Goal: Transaction & Acquisition: Book appointment/travel/reservation

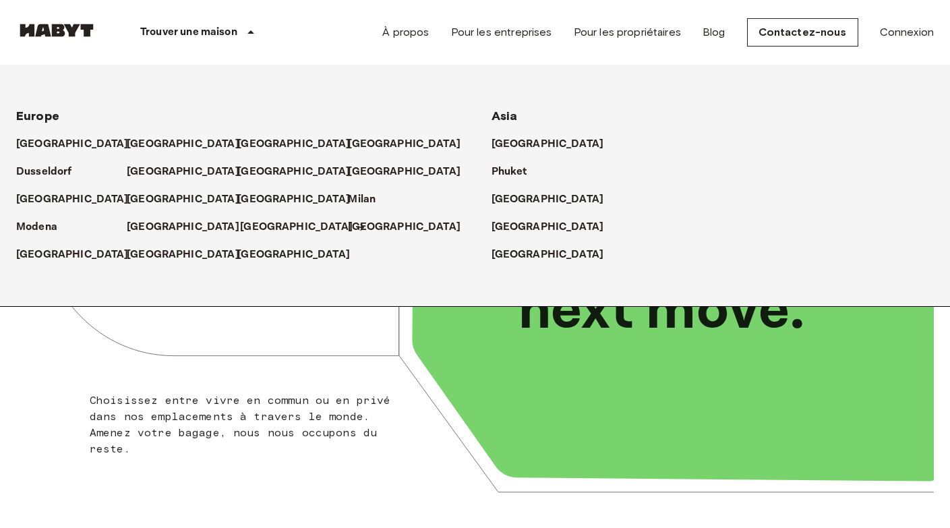
click at [255, 228] on p "[GEOGRAPHIC_DATA]" at bounding box center [296, 227] width 113 height 16
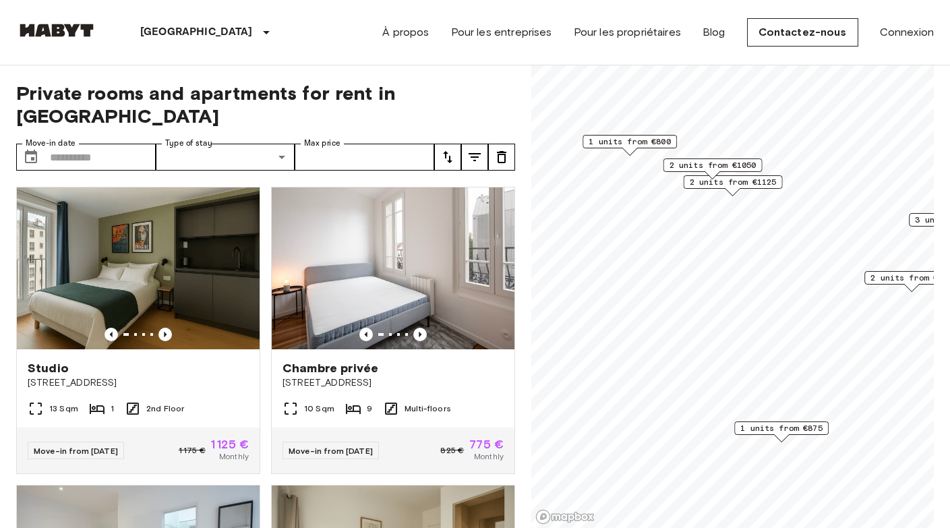
click at [739, 184] on span "2 units from €1125" at bounding box center [733, 182] width 87 height 12
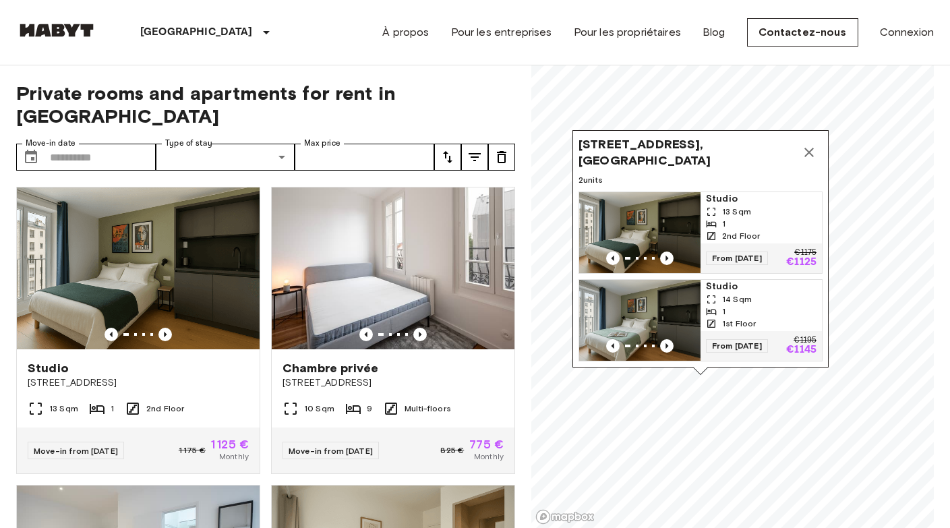
click at [671, 301] on img "Map marker" at bounding box center [639, 320] width 121 height 81
click at [643, 301] on img "Map marker" at bounding box center [639, 320] width 121 height 81
click at [813, 148] on icon "Map marker" at bounding box center [808, 152] width 9 height 9
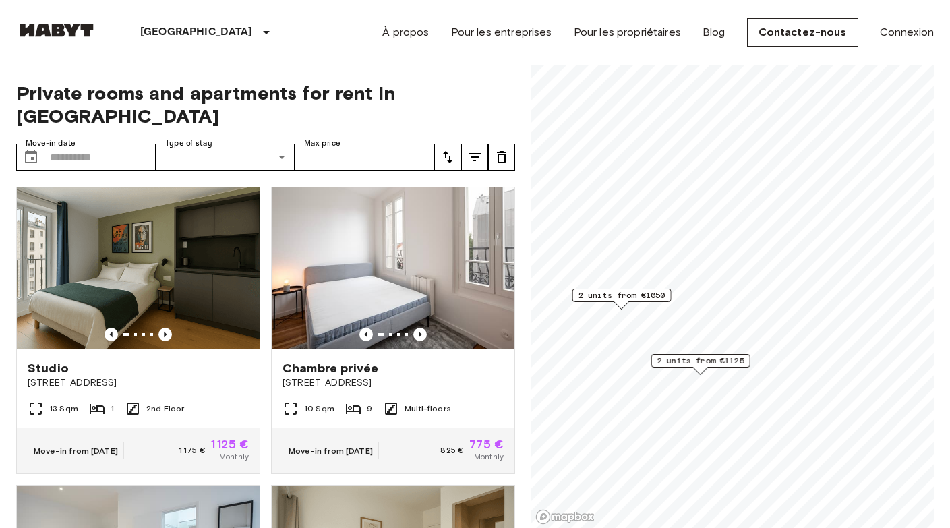
click at [637, 297] on span "2 units from €1050" at bounding box center [622, 295] width 87 height 12
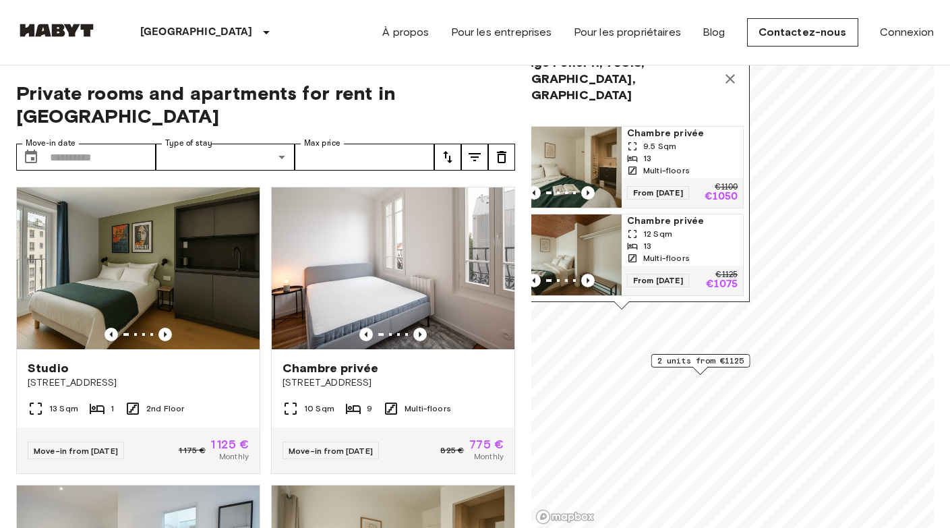
click at [582, 243] on img "Map marker" at bounding box center [560, 254] width 121 height 81
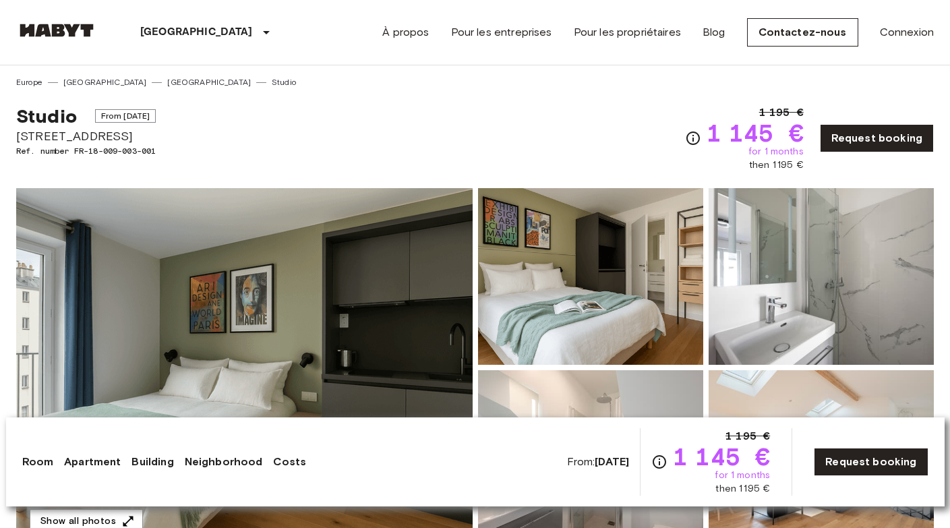
click at [313, 345] on img at bounding box center [244, 367] width 456 height 359
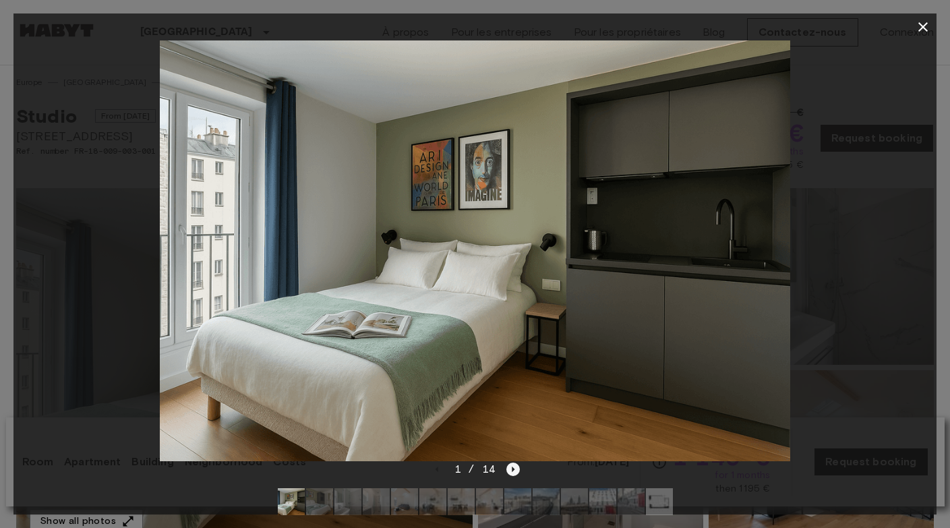
click at [511, 467] on icon "Next image" at bounding box center [512, 469] width 13 height 13
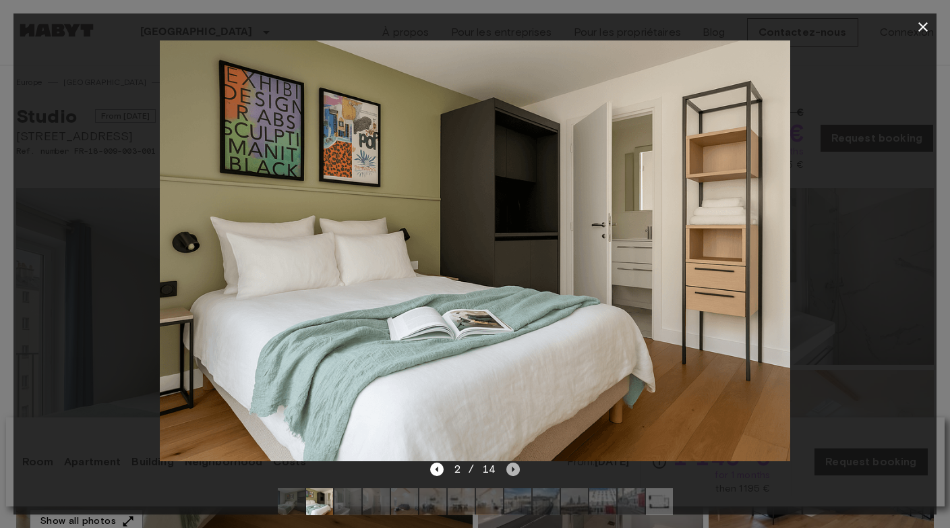
click at [511, 467] on icon "Next image" at bounding box center [512, 469] width 13 height 13
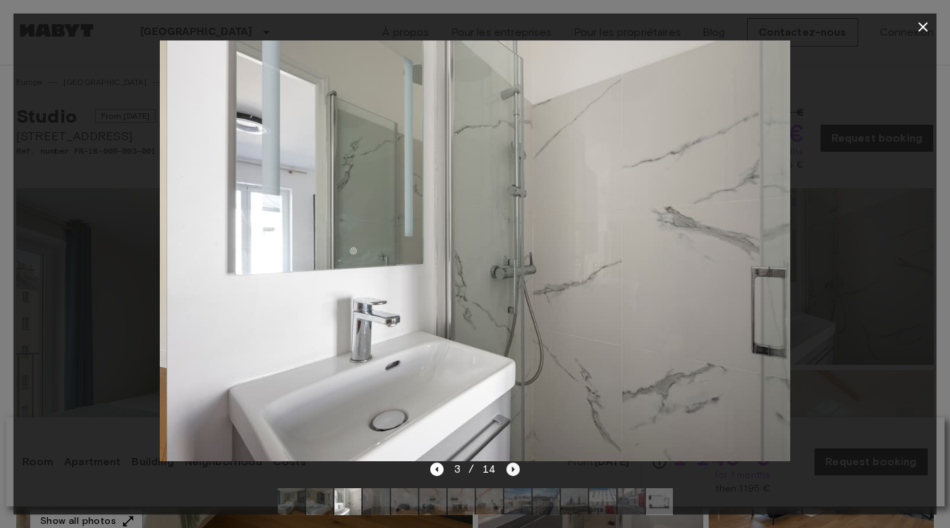
click at [511, 467] on icon "Next image" at bounding box center [512, 469] width 13 height 13
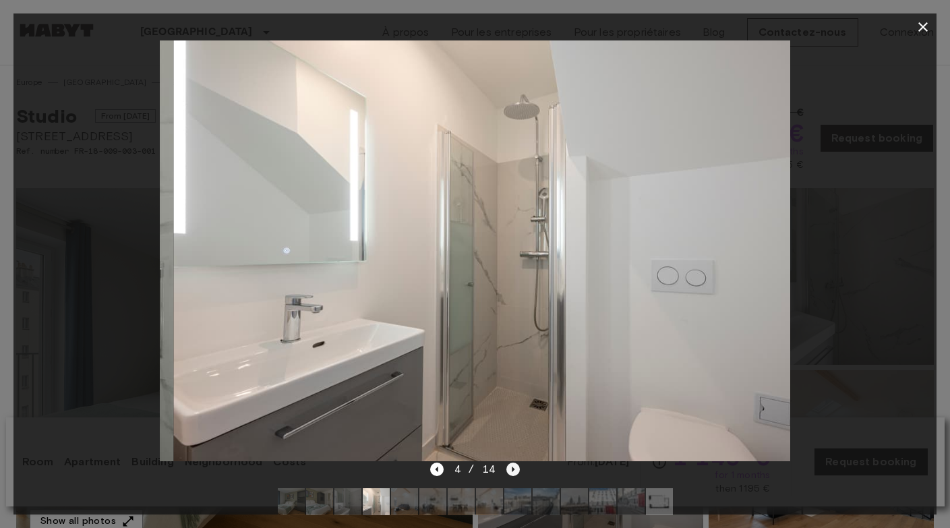
click at [511, 467] on icon "Next image" at bounding box center [512, 469] width 13 height 13
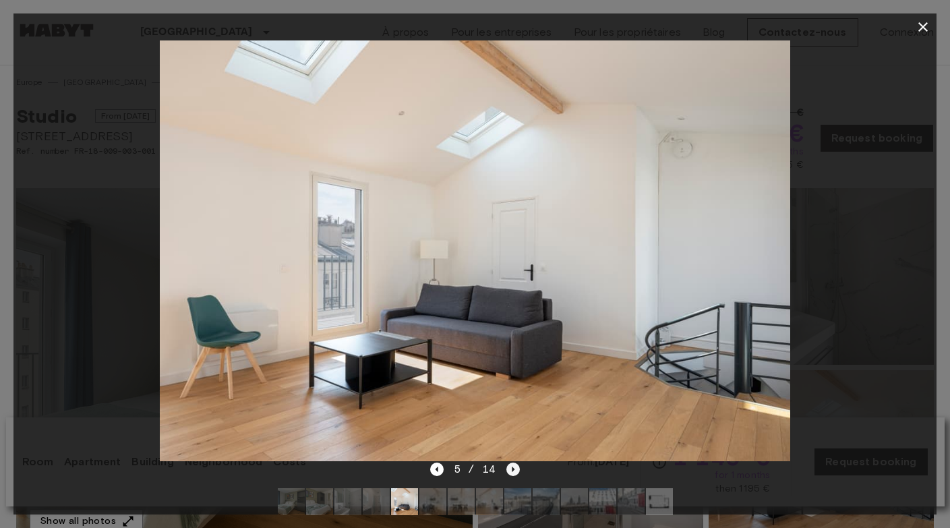
click at [511, 467] on icon "Next image" at bounding box center [512, 469] width 13 height 13
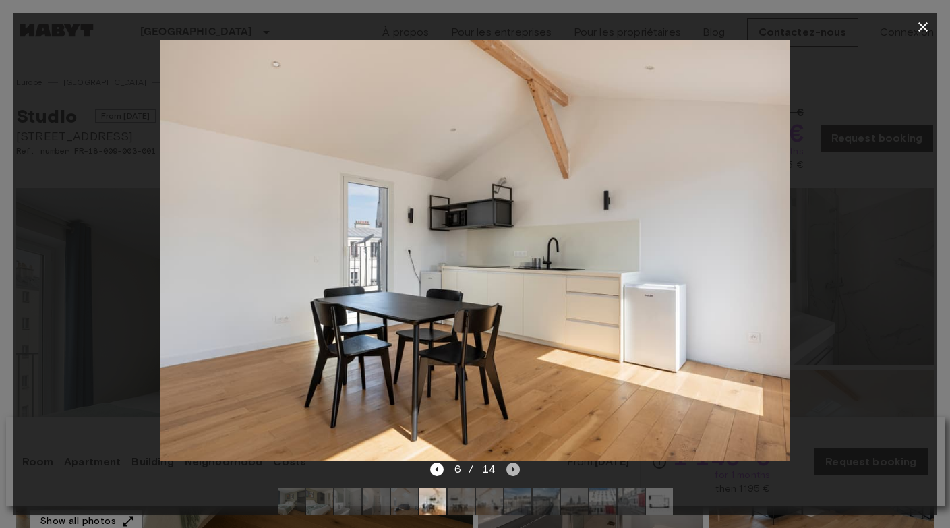
click at [511, 467] on icon "Next image" at bounding box center [512, 469] width 13 height 13
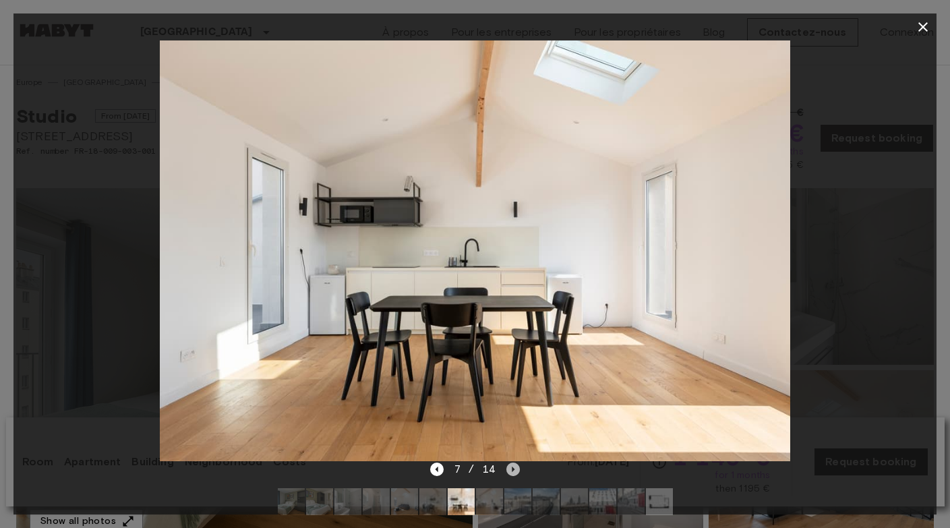
click at [512, 469] on icon "Next image" at bounding box center [513, 469] width 3 height 5
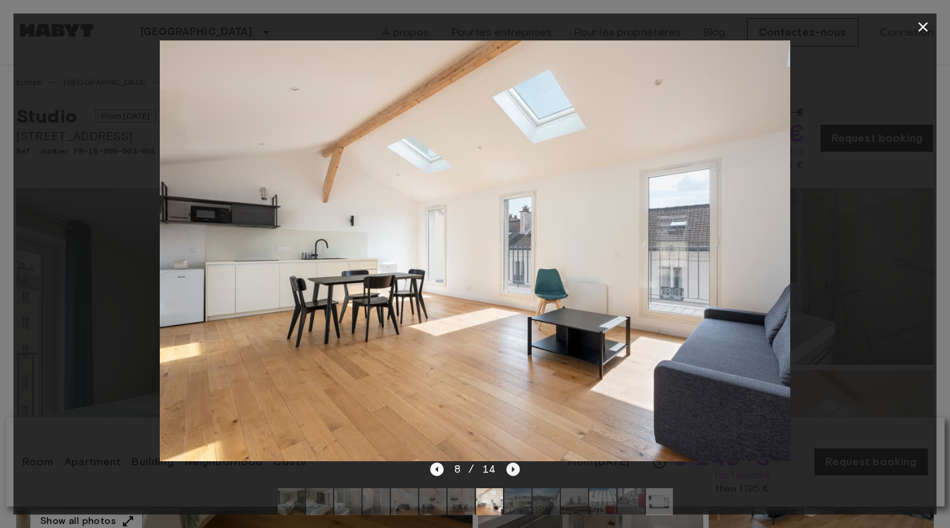
click at [512, 469] on icon "Next image" at bounding box center [513, 469] width 3 height 5
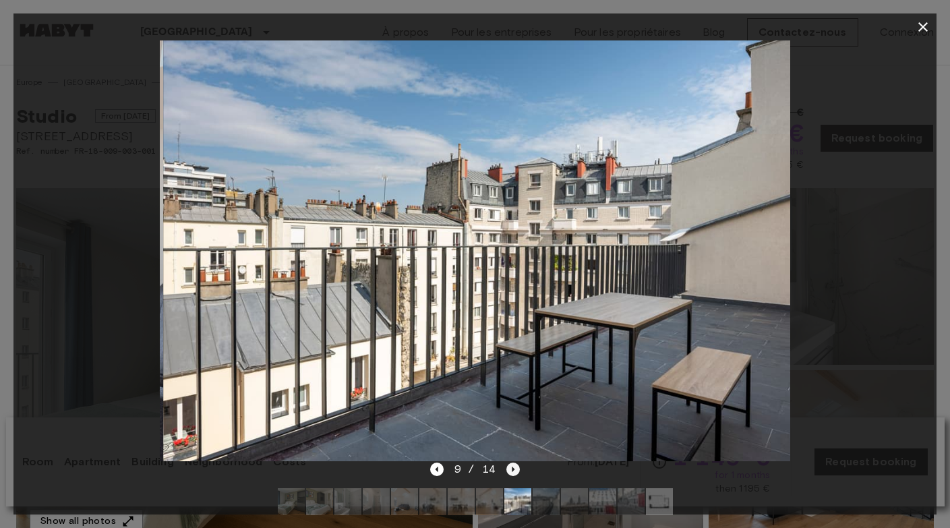
click at [512, 469] on icon "Next image" at bounding box center [513, 469] width 3 height 5
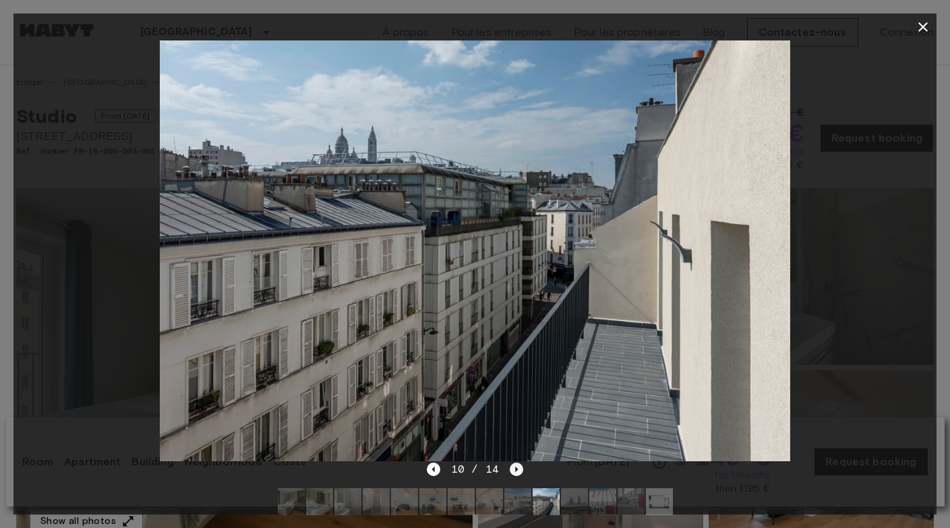
click at [512, 469] on icon "Next image" at bounding box center [516, 469] width 13 height 13
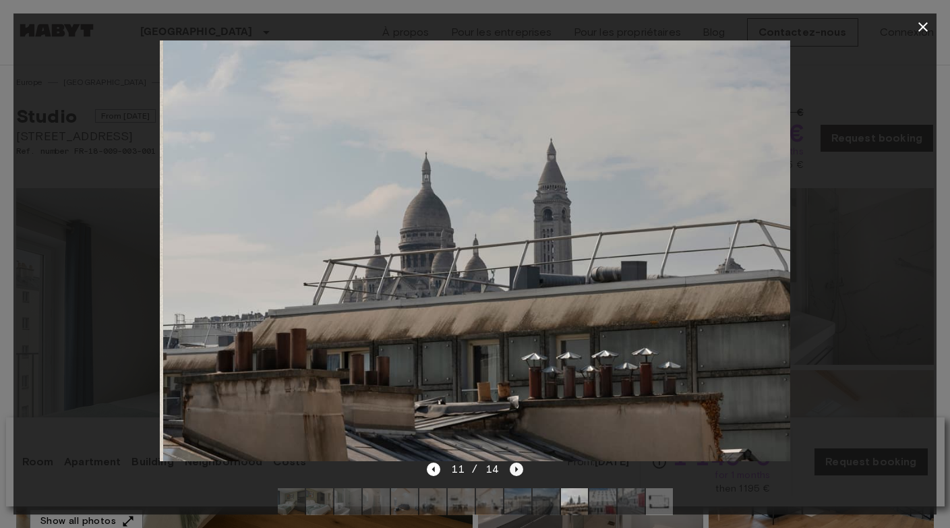
click at [512, 469] on icon "Next image" at bounding box center [516, 469] width 13 height 13
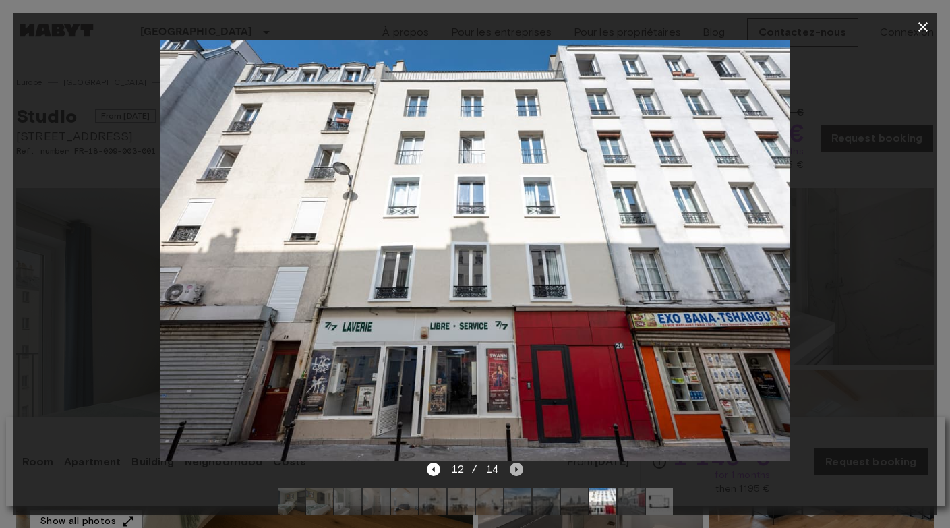
click at [512, 469] on icon "Next image" at bounding box center [516, 469] width 13 height 13
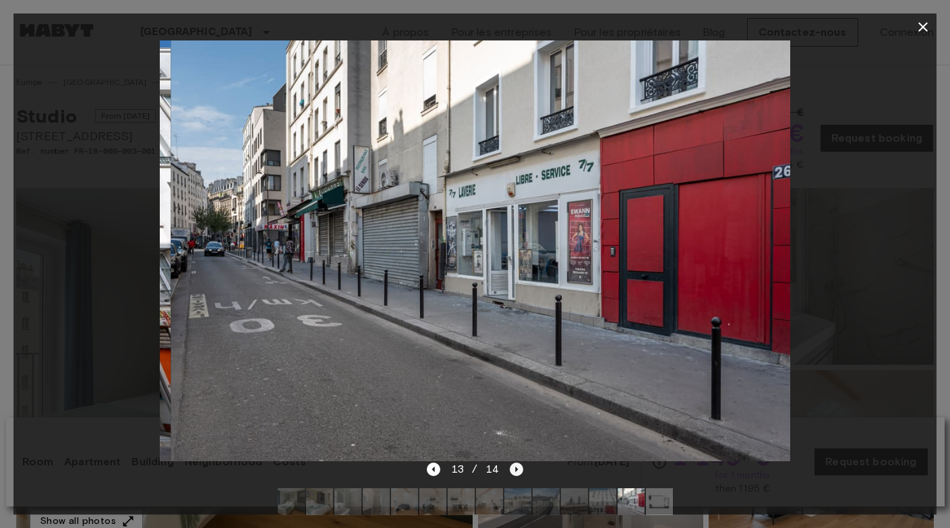
click at [512, 469] on icon "Next image" at bounding box center [516, 469] width 13 height 13
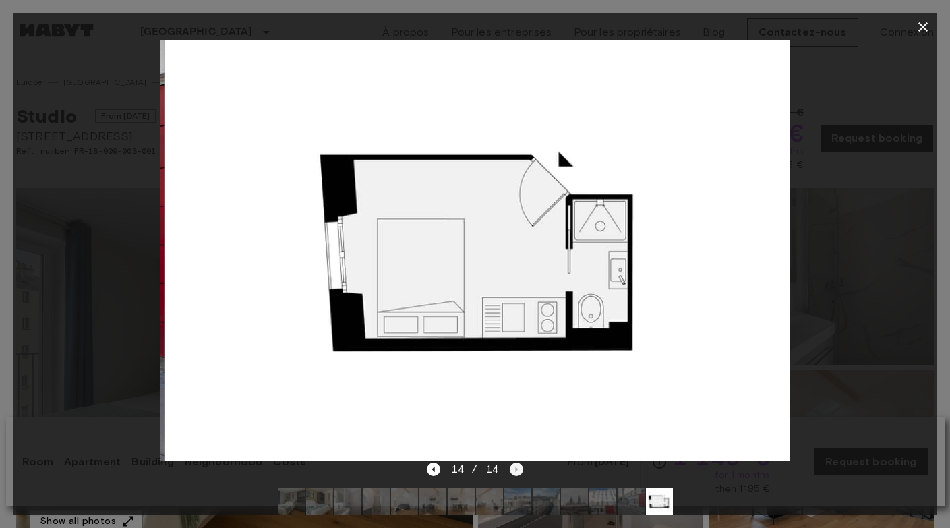
click at [512, 469] on div "14 / 14" at bounding box center [475, 469] width 96 height 16
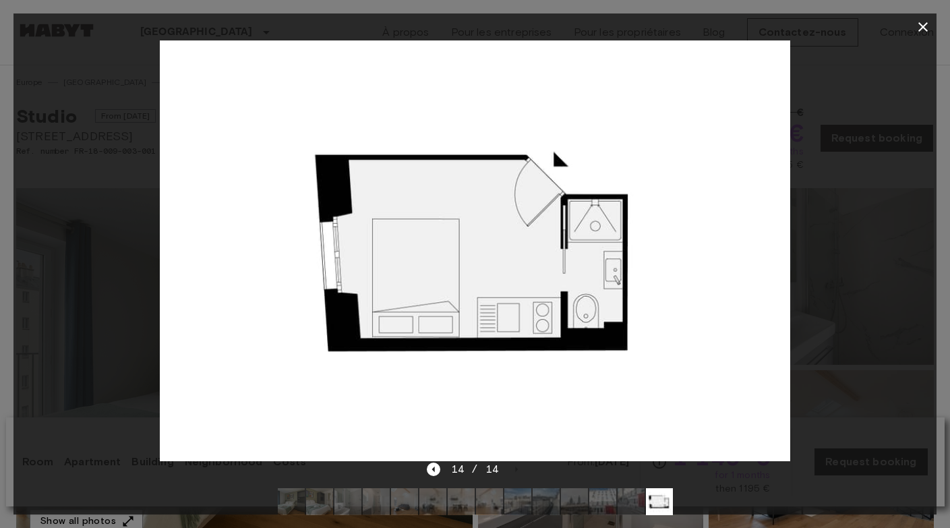
click at [247, 490] on div "14 / 14" at bounding box center [474, 493] width 923 height 65
click at [835, 69] on div at bounding box center [474, 250] width 923 height 421
click at [920, 27] on icon "button" at bounding box center [923, 27] width 16 height 16
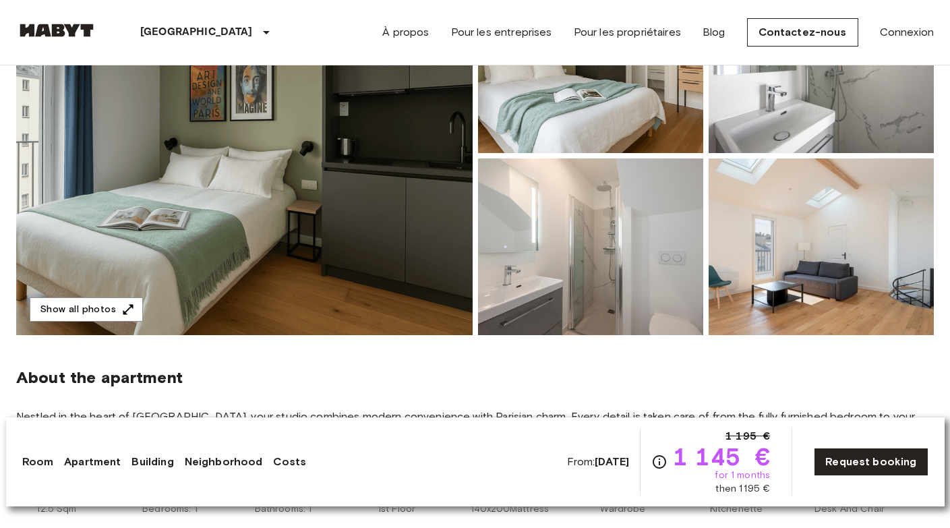
scroll to position [214, 0]
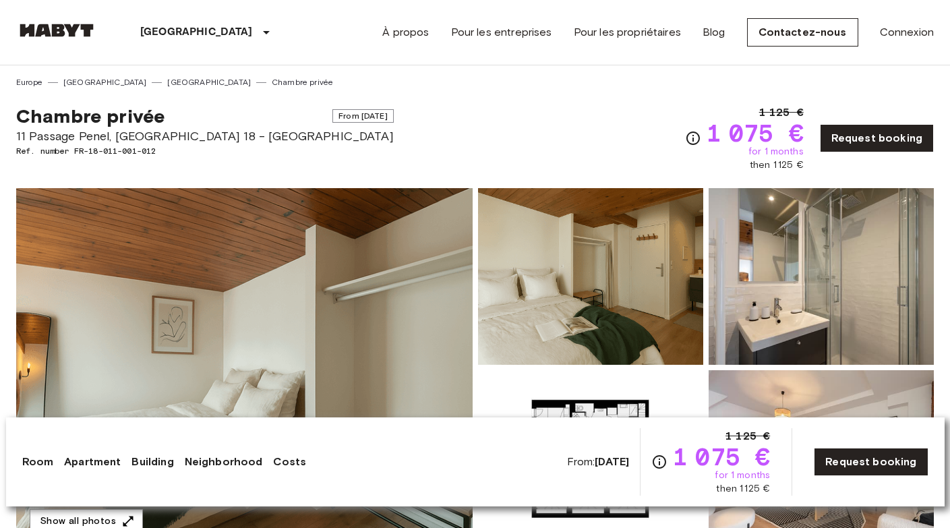
click at [351, 291] on img at bounding box center [244, 367] width 456 height 359
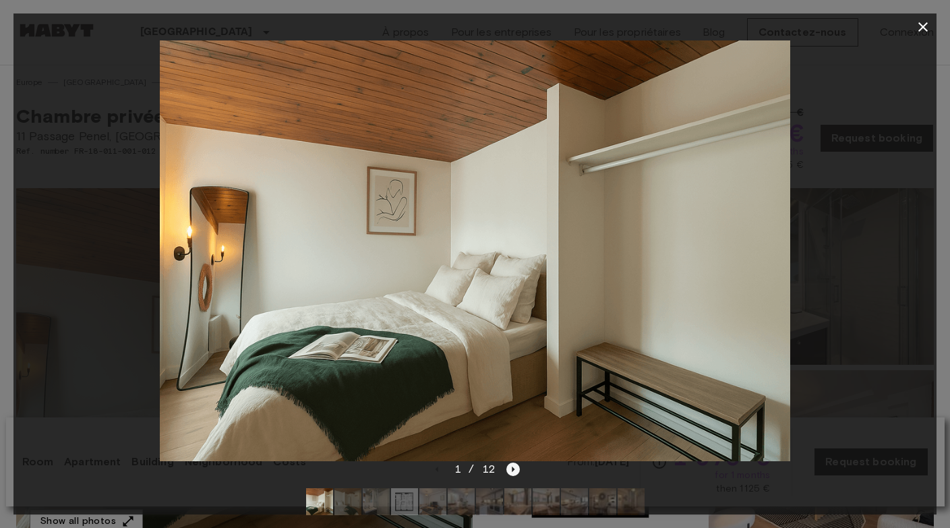
click at [515, 471] on icon "Next image" at bounding box center [512, 469] width 13 height 13
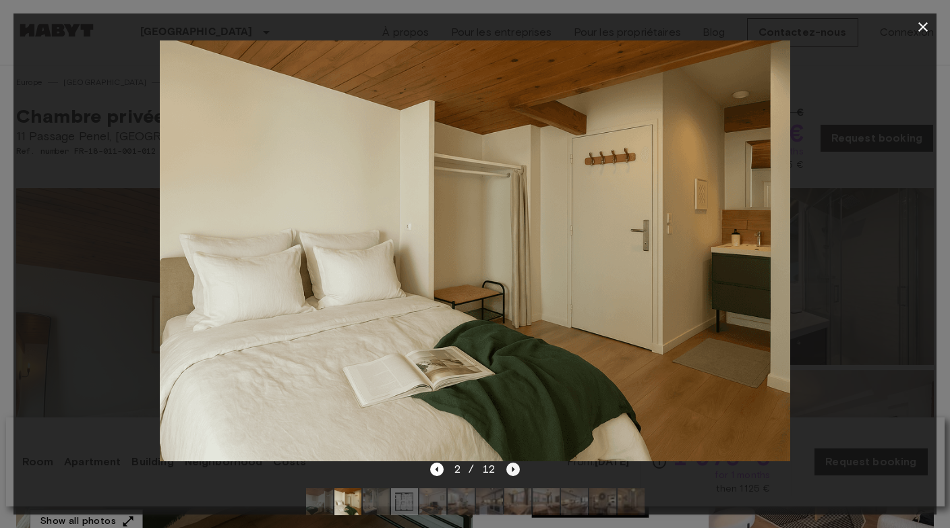
click at [515, 471] on icon "Next image" at bounding box center [512, 469] width 13 height 13
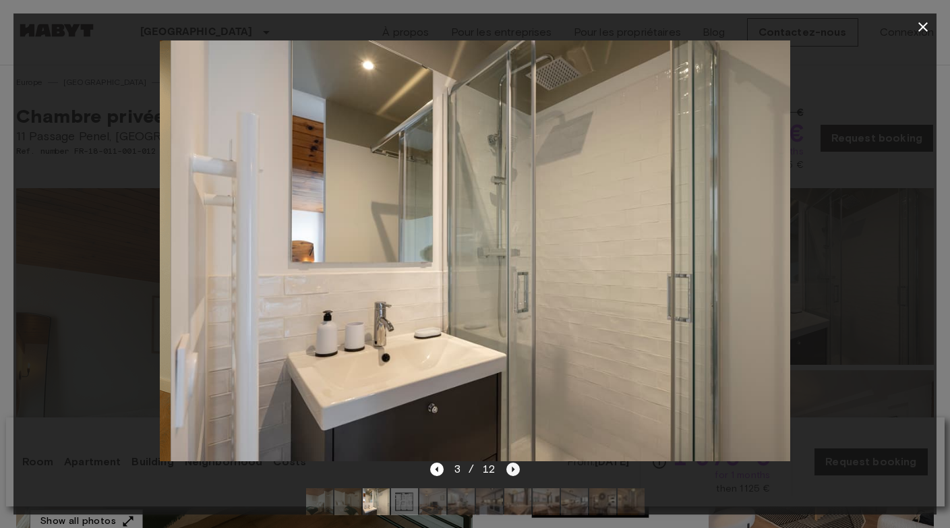
click at [515, 471] on icon "Next image" at bounding box center [512, 469] width 13 height 13
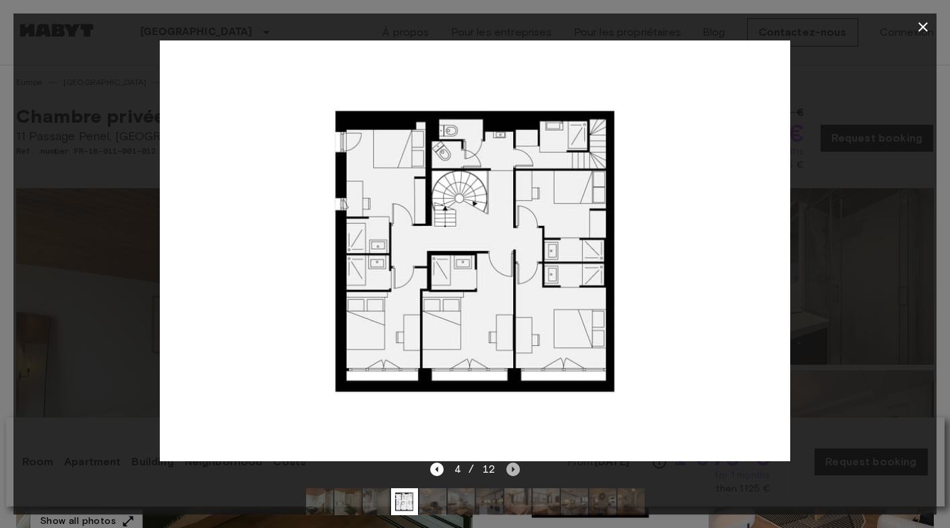
click at [515, 471] on icon "Next image" at bounding box center [512, 469] width 13 height 13
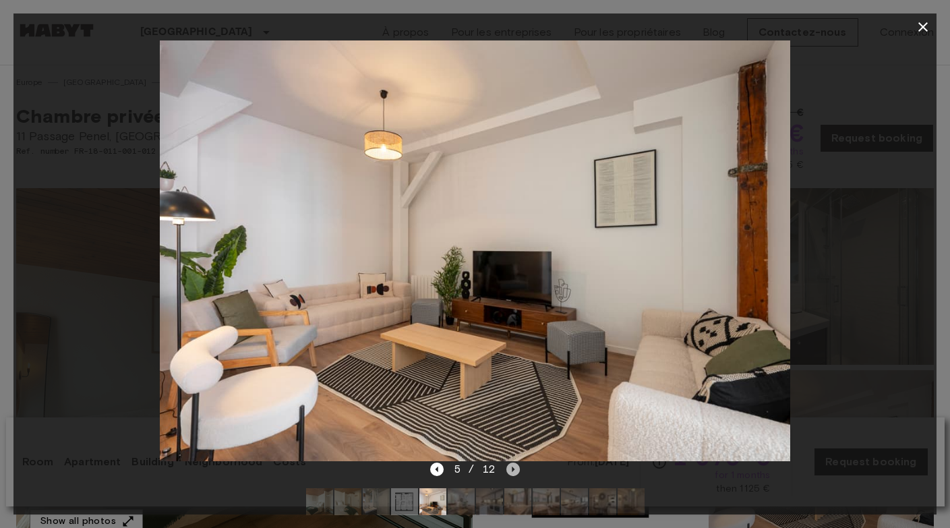
click at [514, 471] on icon "Next image" at bounding box center [512, 469] width 13 height 13
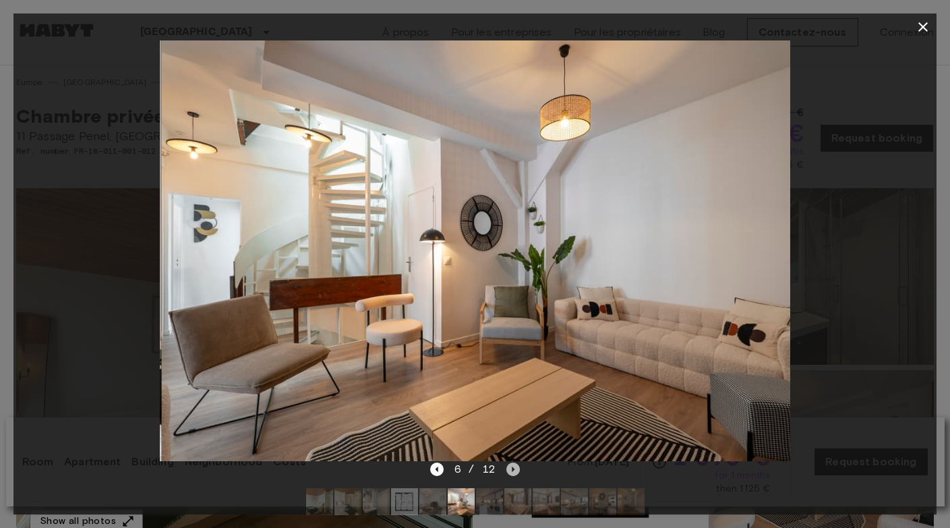
click at [514, 471] on icon "Next image" at bounding box center [512, 469] width 13 height 13
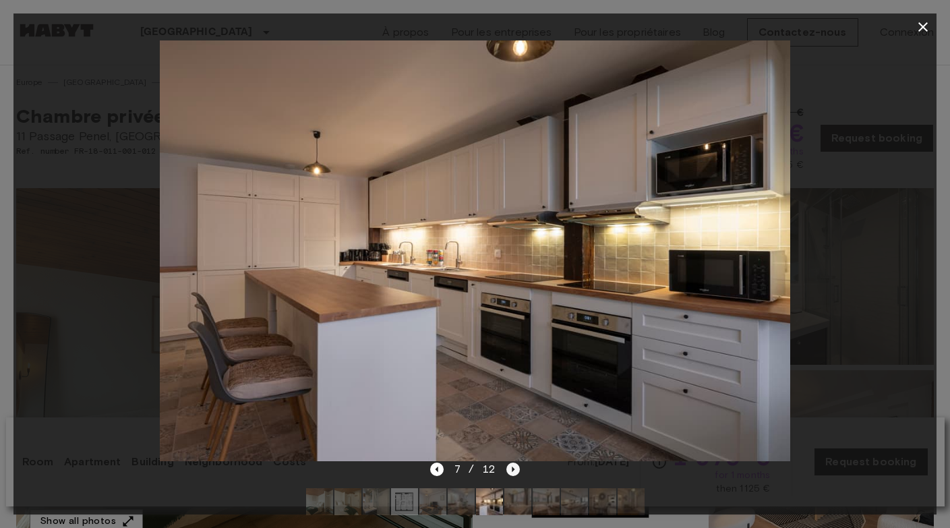
click at [514, 471] on icon "Next image" at bounding box center [512, 469] width 13 height 13
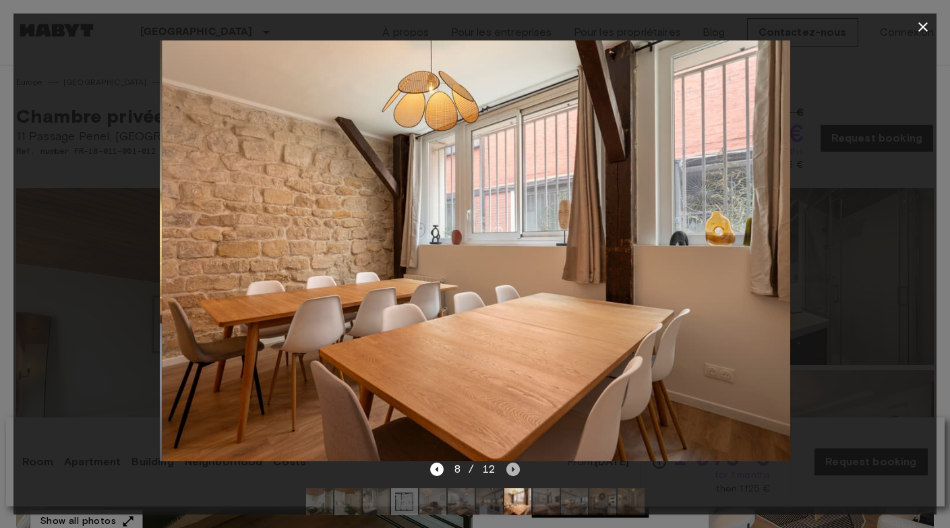
click at [514, 471] on icon "Next image" at bounding box center [512, 469] width 13 height 13
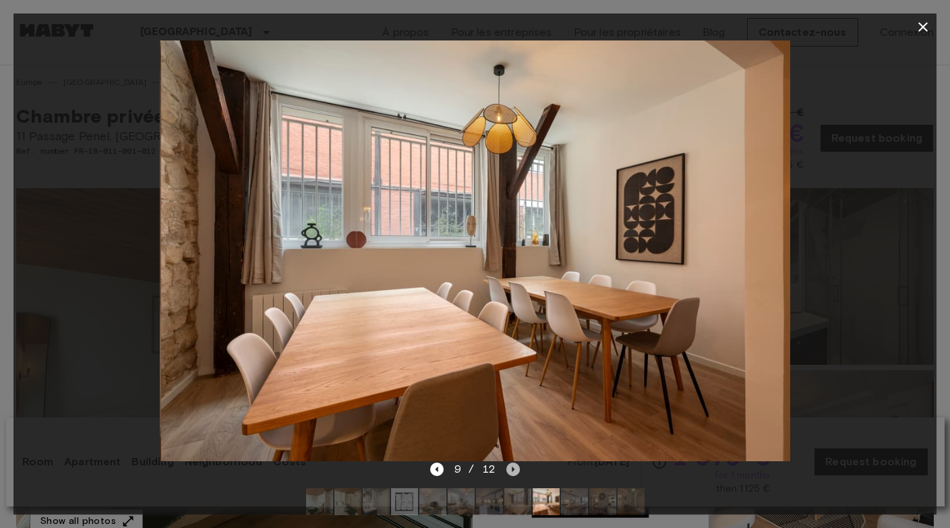
click at [514, 471] on icon "Next image" at bounding box center [512, 469] width 13 height 13
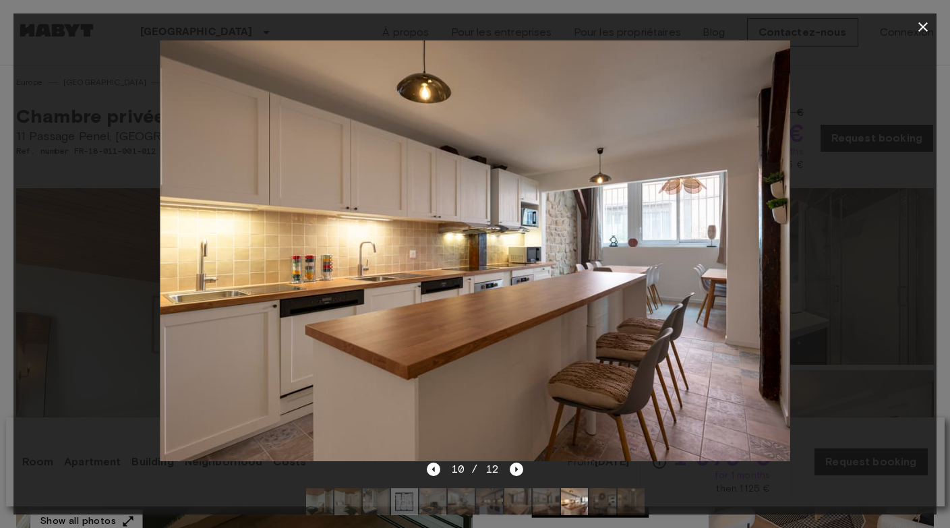
click at [724, 495] on div "10 / 12" at bounding box center [474, 493] width 923 height 65
click at [706, 494] on div "10 / 12" at bounding box center [474, 493] width 923 height 65
click at [924, 26] on icon "button" at bounding box center [922, 26] width 9 height 9
